Goal: Information Seeking & Learning: Understand process/instructions

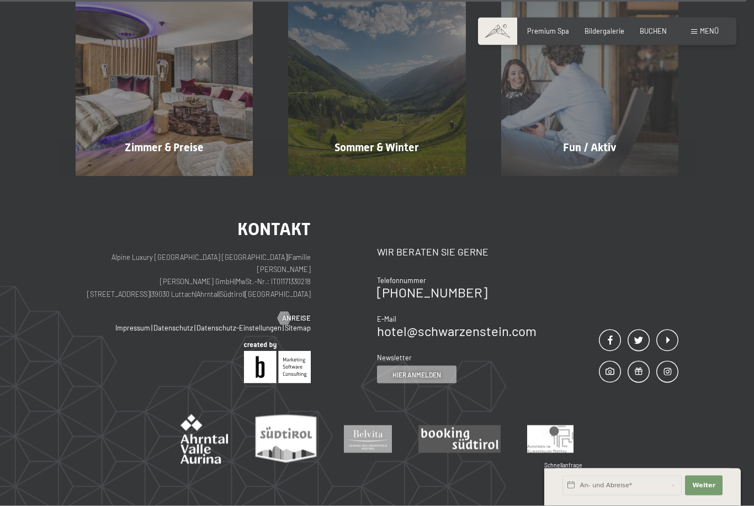
scroll to position [4210, 0]
click at [295, 313] on span "Anreise" at bounding box center [307, 318] width 29 height 10
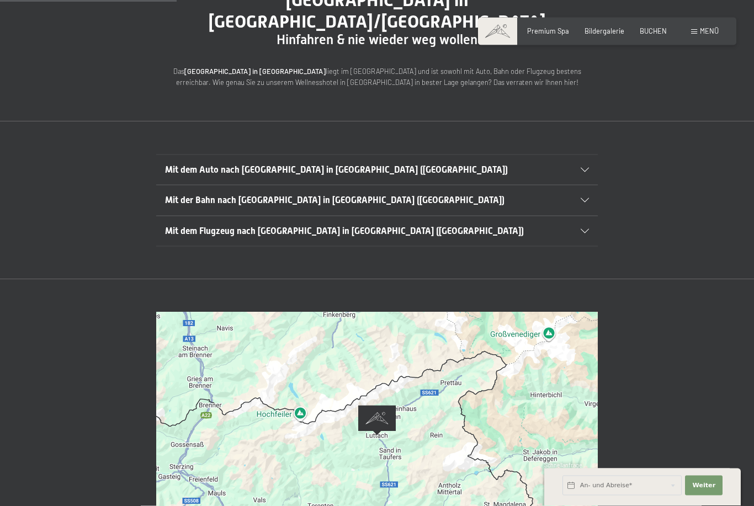
scroll to position [191, 0]
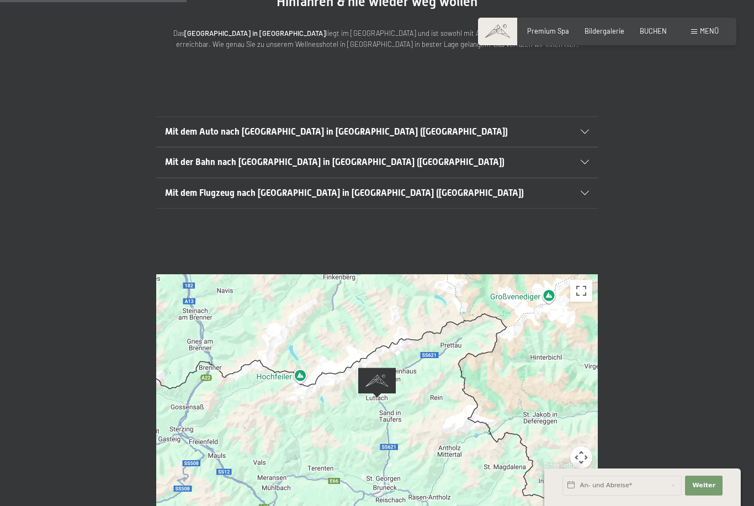
click at [533, 417] on div at bounding box center [377, 397] width 442 height 247
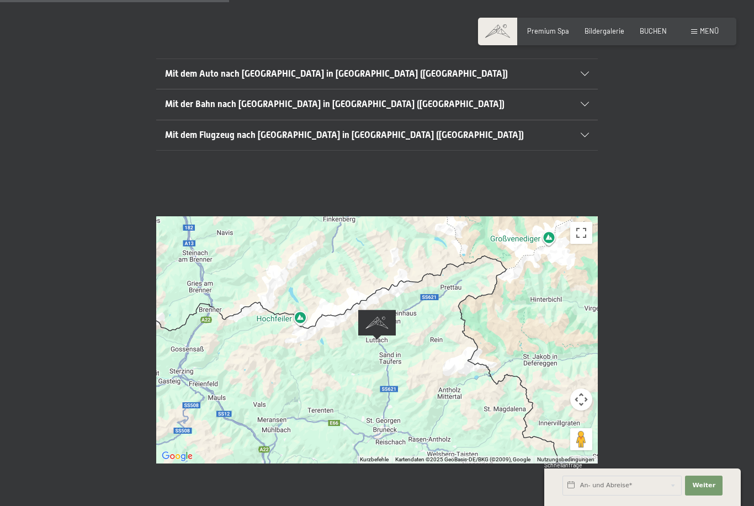
scroll to position [252, 0]
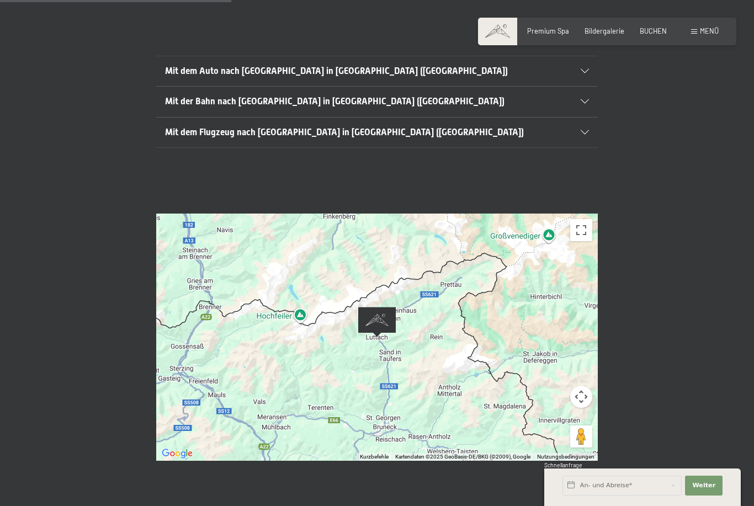
click at [438, 318] on div at bounding box center [377, 337] width 442 height 247
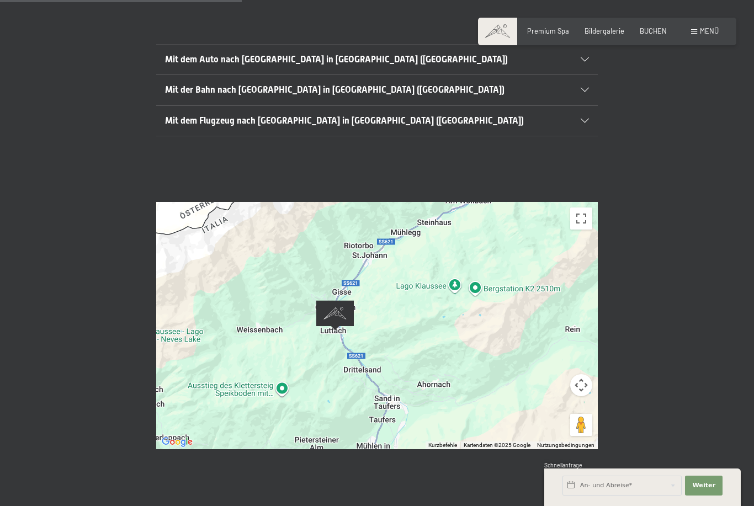
scroll to position [260, 0]
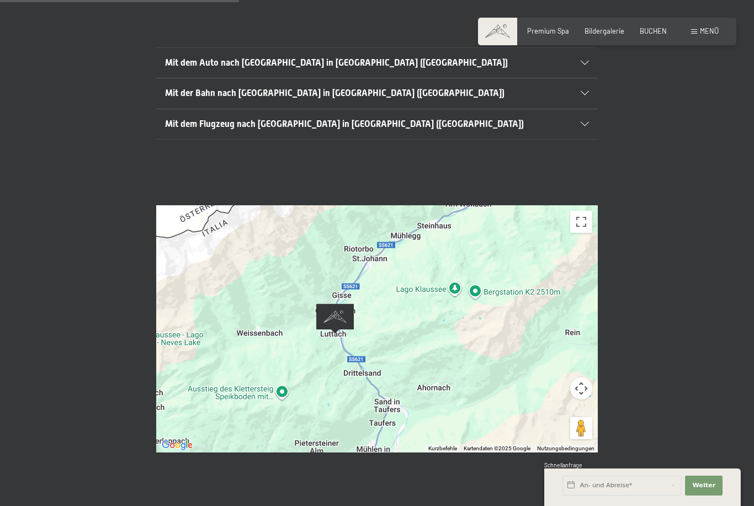
click at [675, 246] on div "Wenn du die Karte mit Touch-Gesten bewegen möchtest, musst du sie doppelt antip…" at bounding box center [377, 329] width 754 height 314
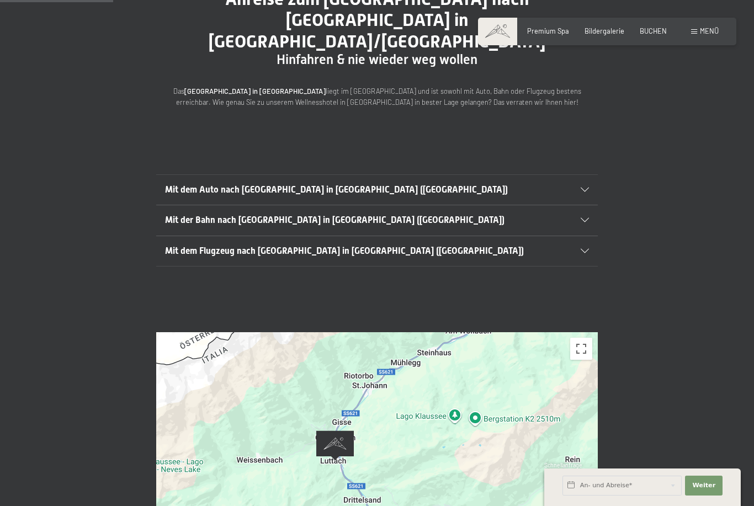
scroll to position [126, 0]
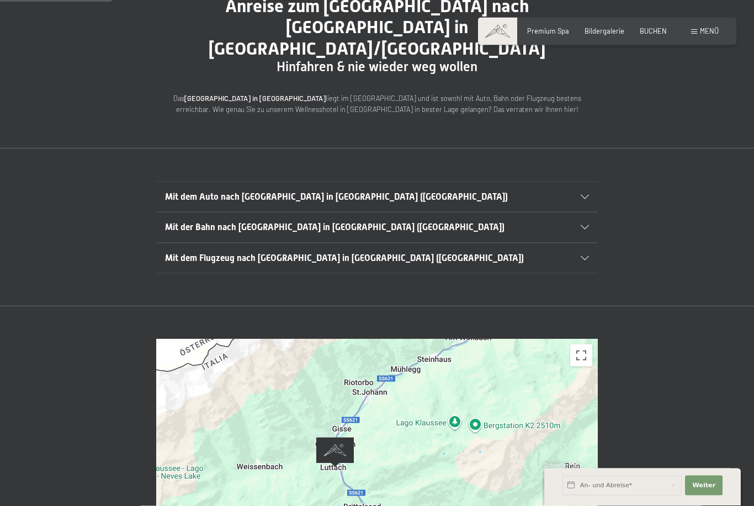
click at [295, 192] on span "Mit dem Auto nach Luttach in Südtirol (Italien)" at bounding box center [336, 197] width 343 height 10
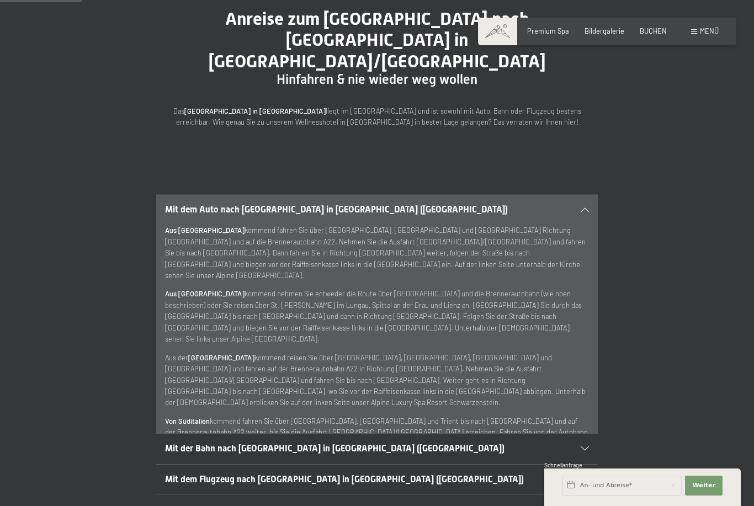
scroll to position [114, 0]
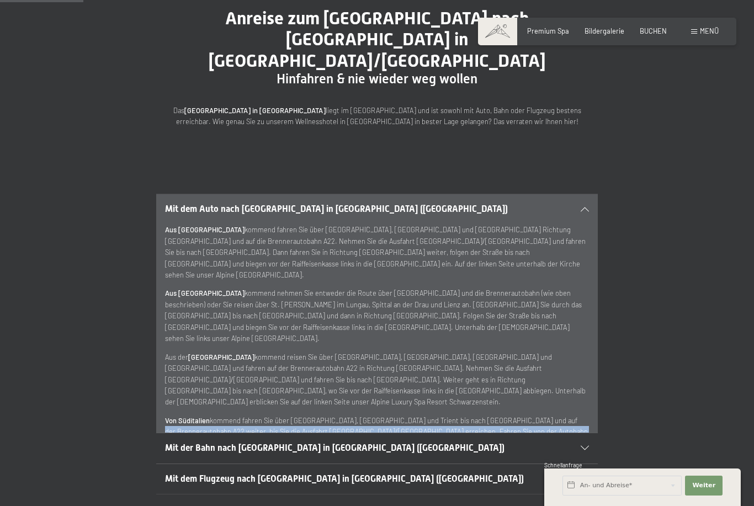
click at [92, 289] on div "Mit dem Auto nach Luttach in Südtirol (Italien) Aus Deutschland kommend fahren …" at bounding box center [377, 314] width 603 height 240
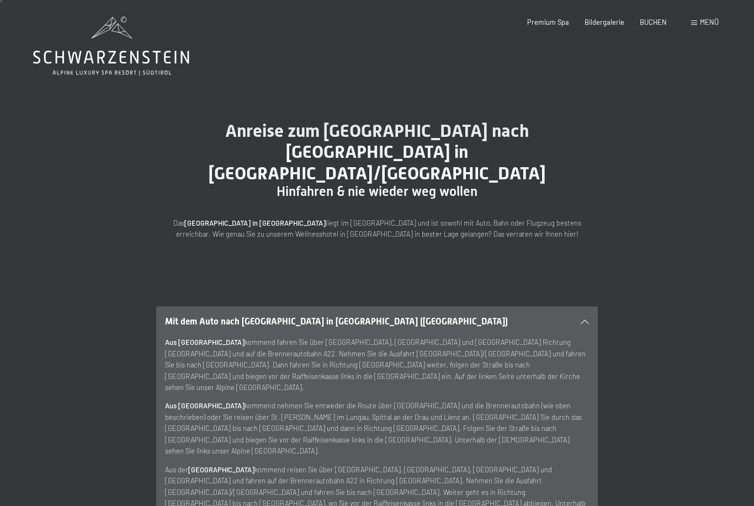
scroll to position [0, 0]
